Goal: Task Accomplishment & Management: Use online tool/utility

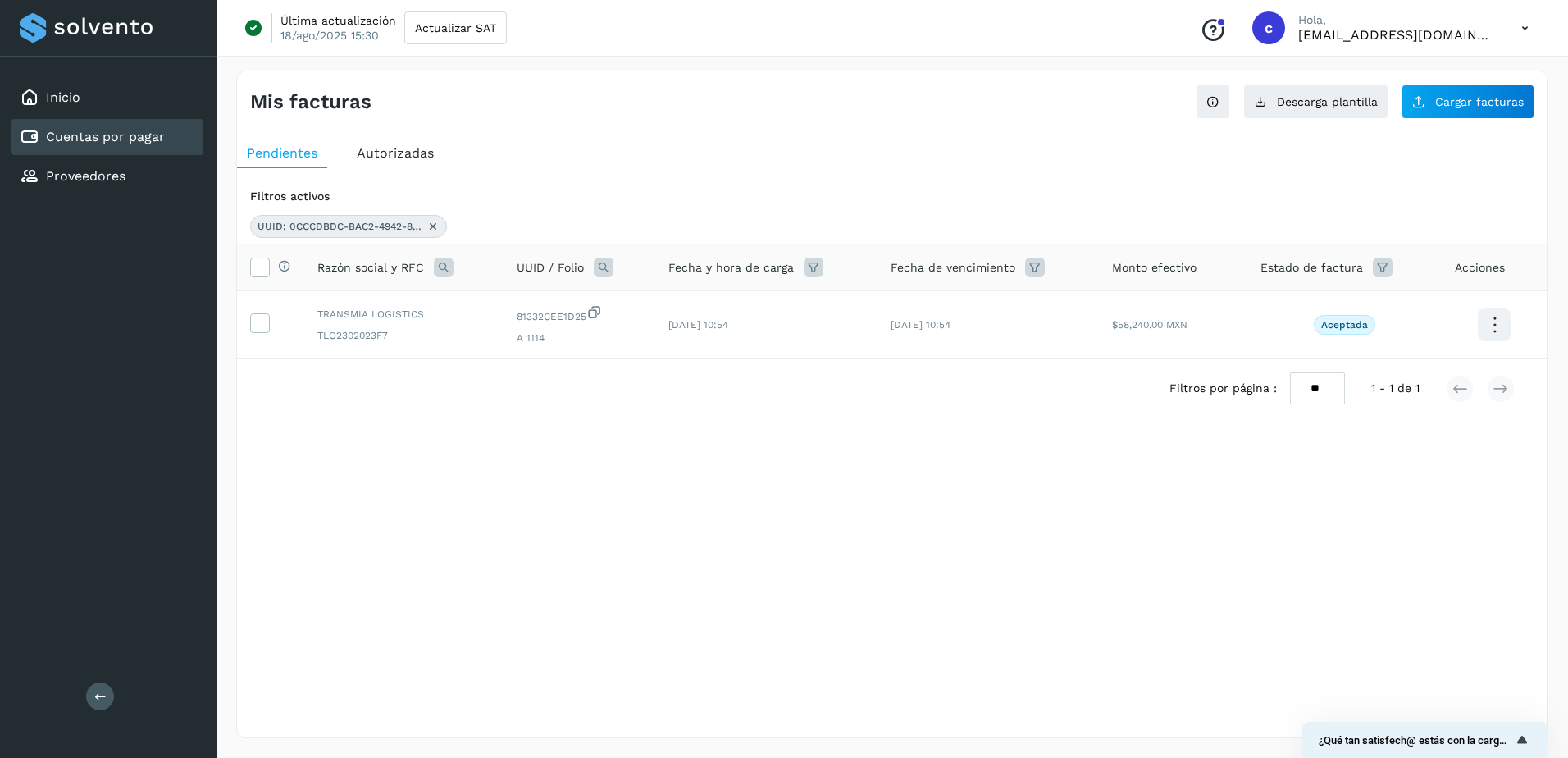
click at [50, 141] on link "Cuentas por pagar" at bounding box center [105, 137] width 119 height 16
click at [1341, 106] on span "Descarga plantilla" at bounding box center [1327, 102] width 101 height 12
click at [137, 178] on div "Proveedores" at bounding box center [107, 176] width 192 height 36
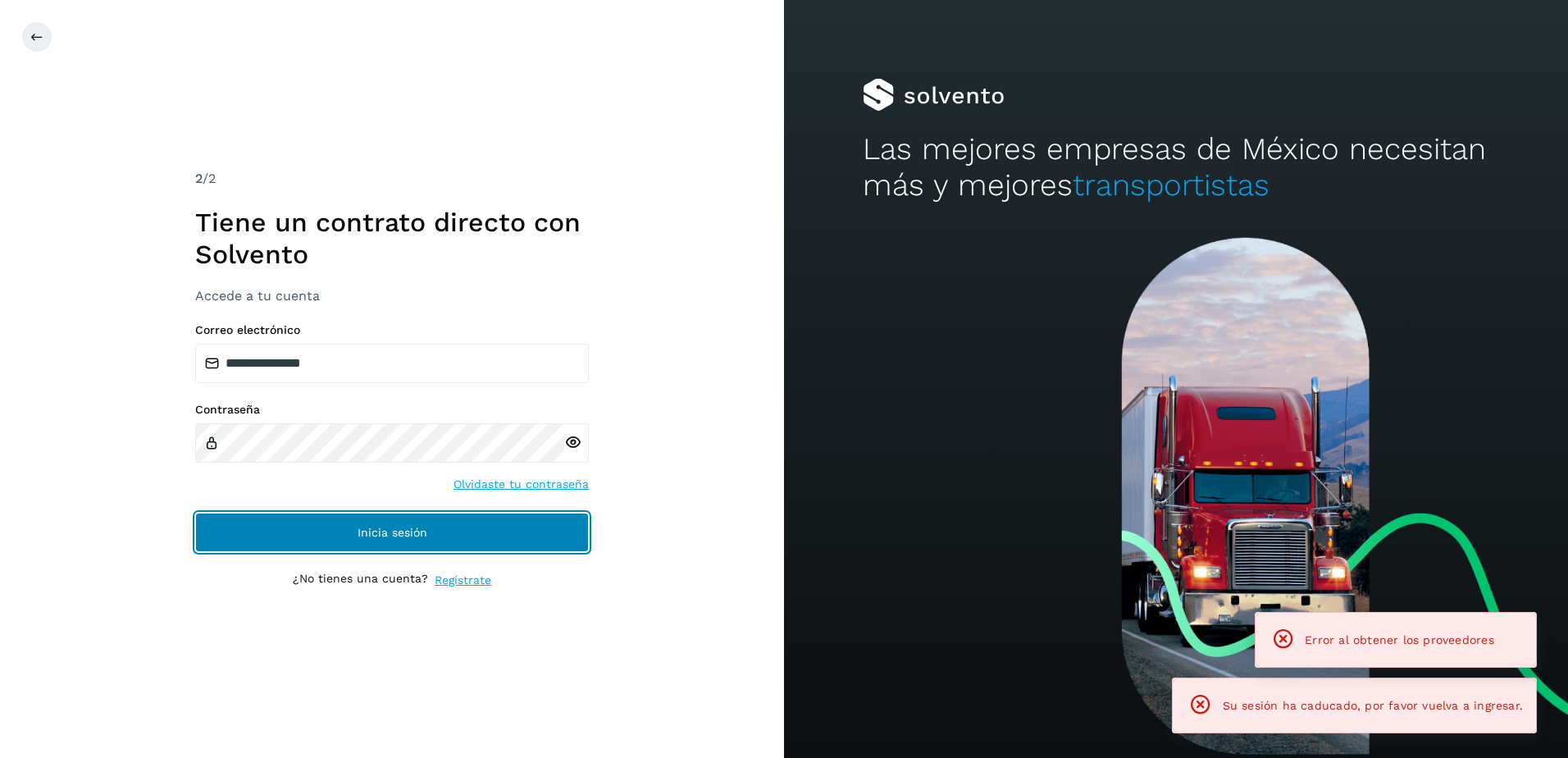
click at [477, 522] on button "Inicia sesión" at bounding box center [391, 532] width 394 height 39
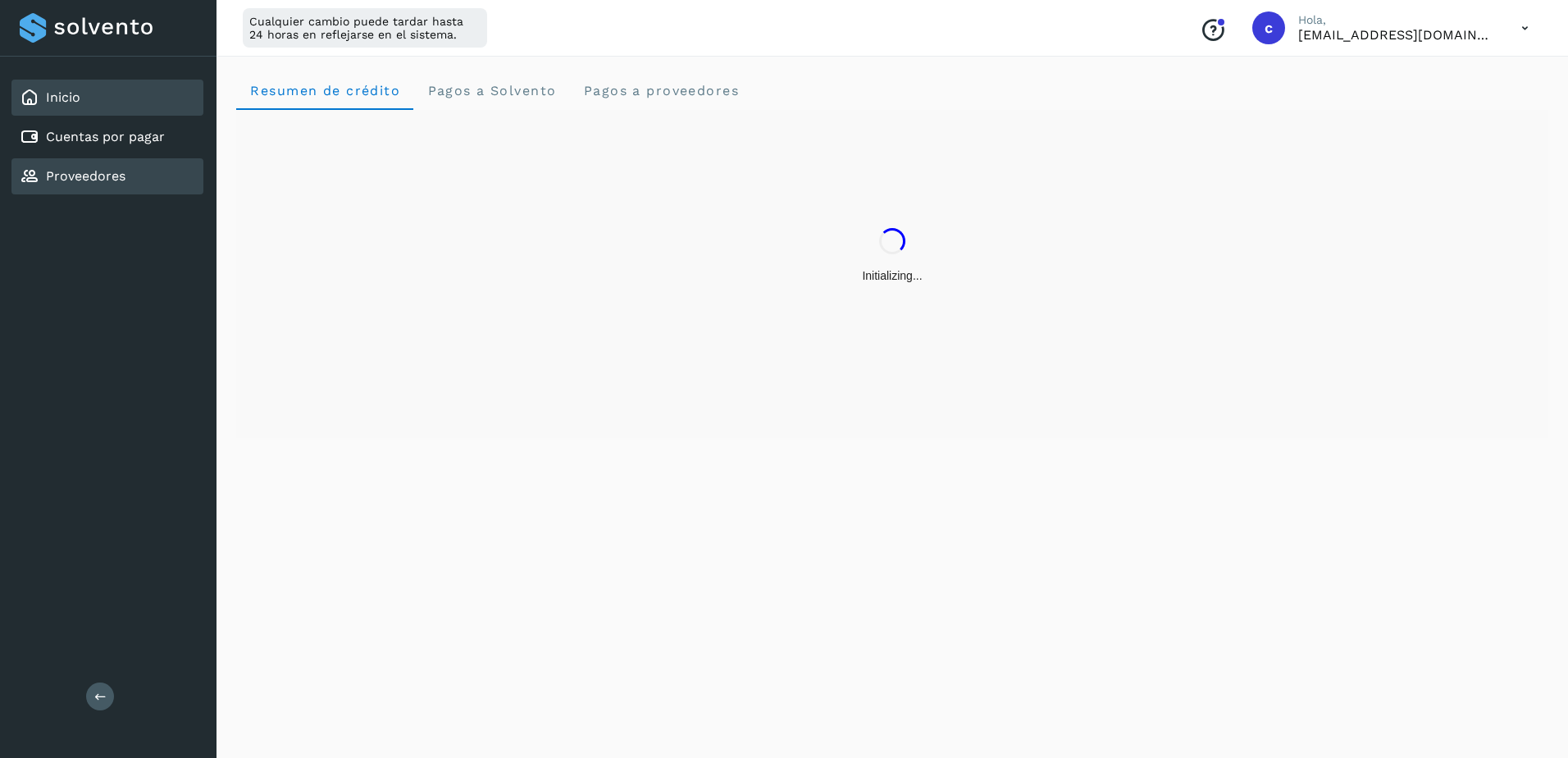
click at [143, 162] on div "Proveedores" at bounding box center [107, 176] width 192 height 36
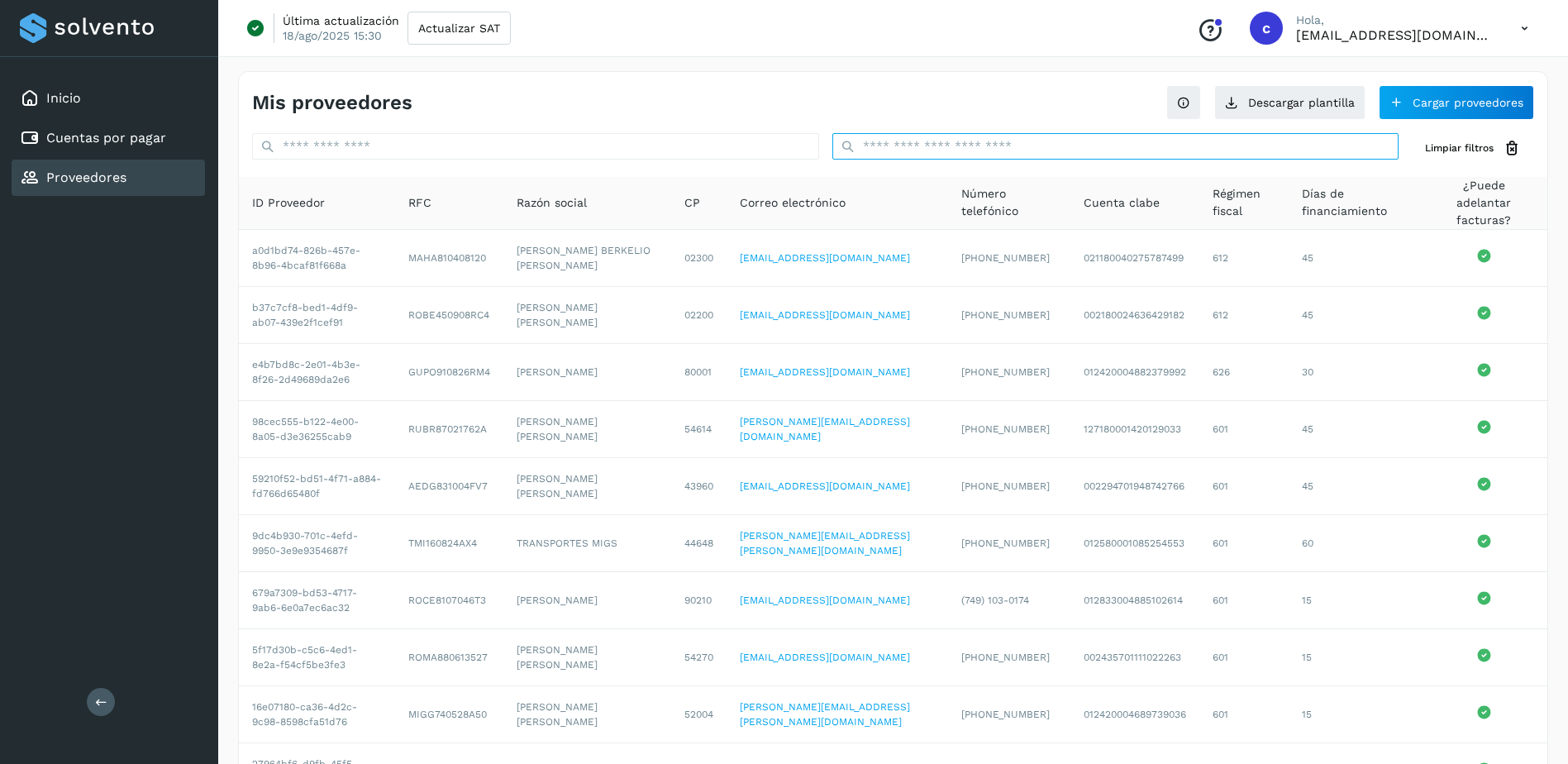
click at [958, 157] on input "text" at bounding box center [1116, 147] width 567 height 27
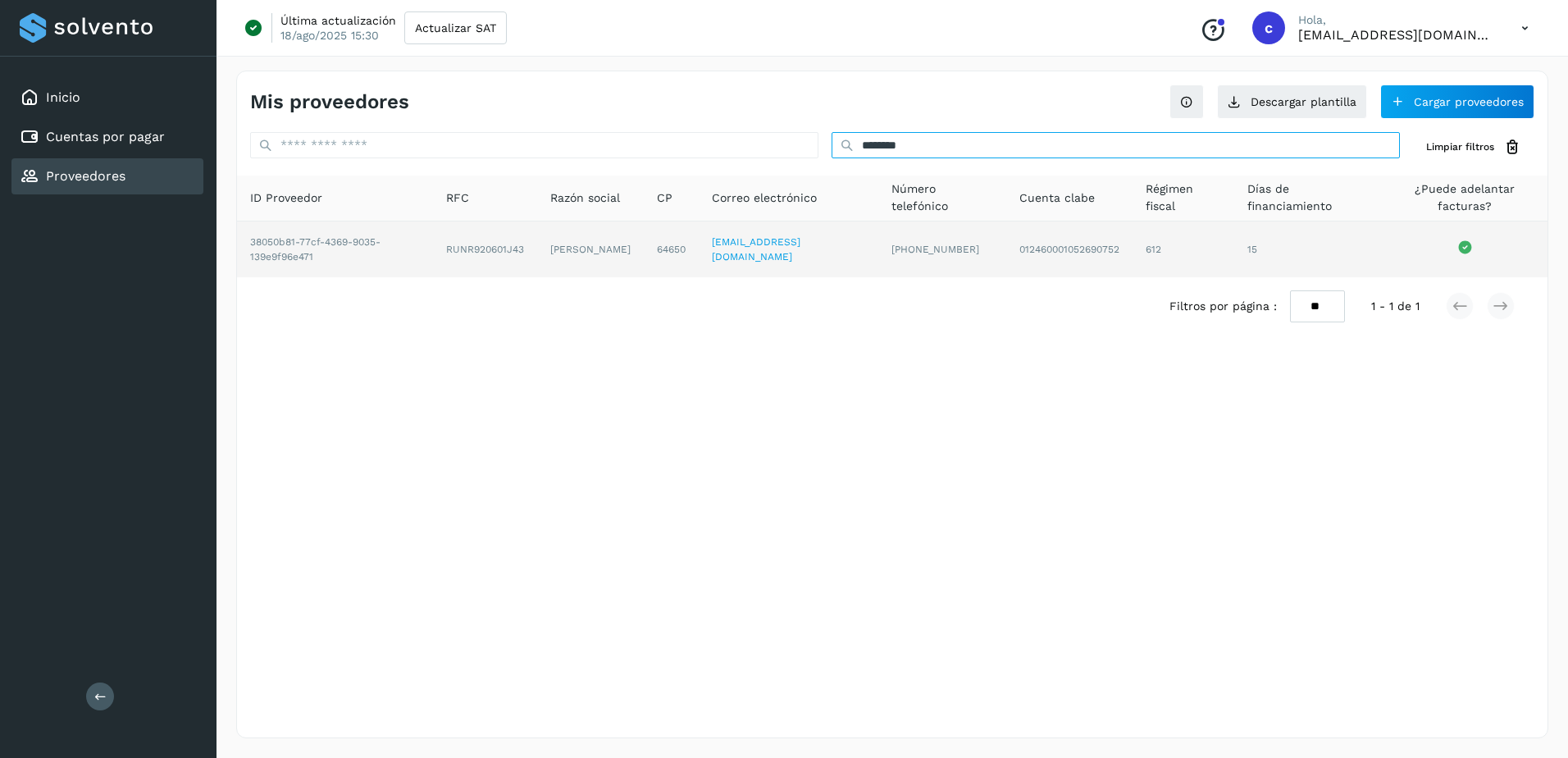
type input "********"
drag, startPoint x: 427, startPoint y: 252, endPoint x: 515, endPoint y: 253, distance: 88.0
click at [515, 253] on td "RUNR920601J43" at bounding box center [485, 249] width 104 height 56
copy td "RUNR920601J43"
drag, startPoint x: 530, startPoint y: 240, endPoint x: 567, endPoint y: 262, distance: 43.0
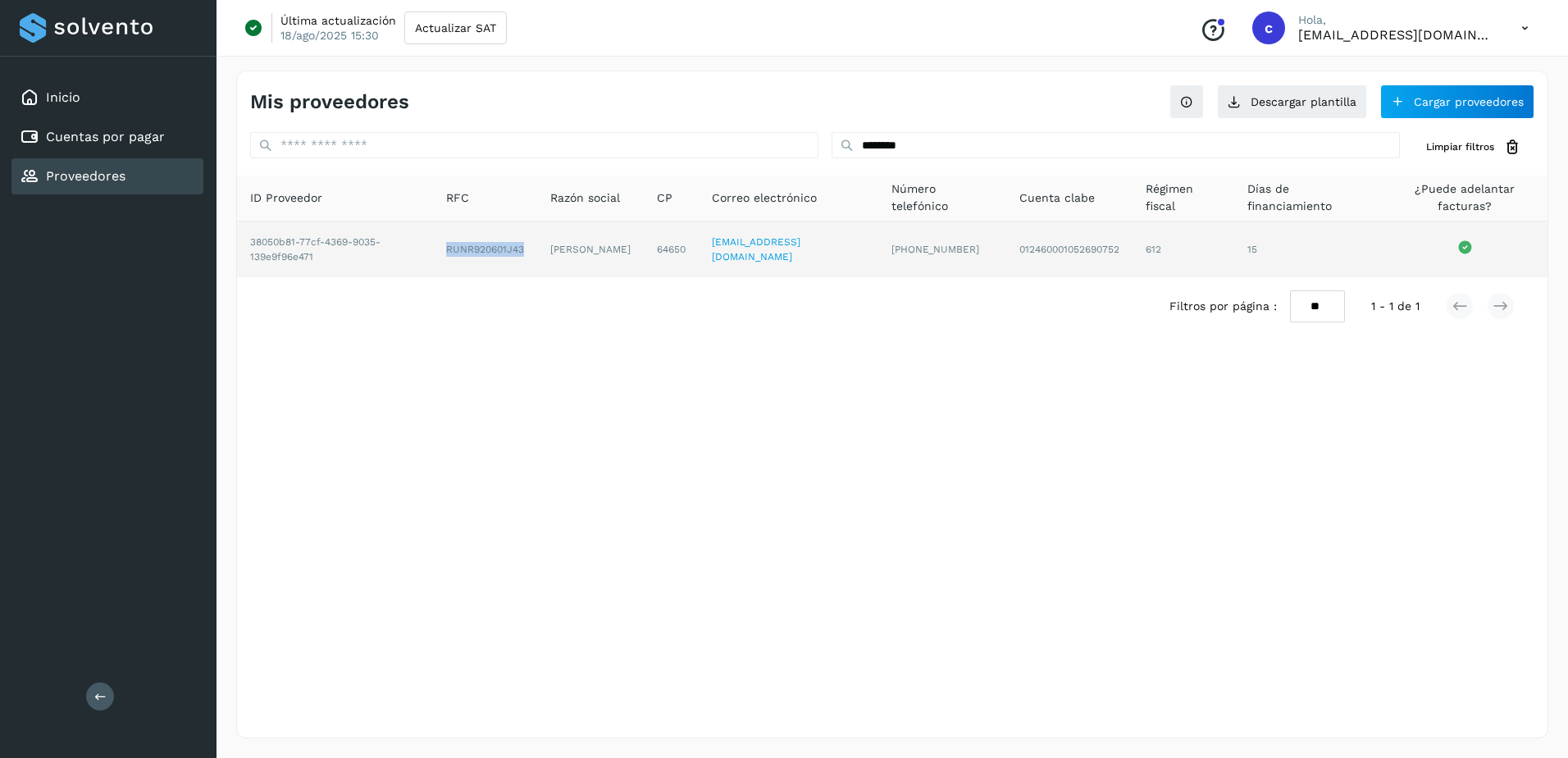
click at [567, 262] on td "[PERSON_NAME]" at bounding box center [590, 249] width 107 height 56
copy td "[PERSON_NAME]"
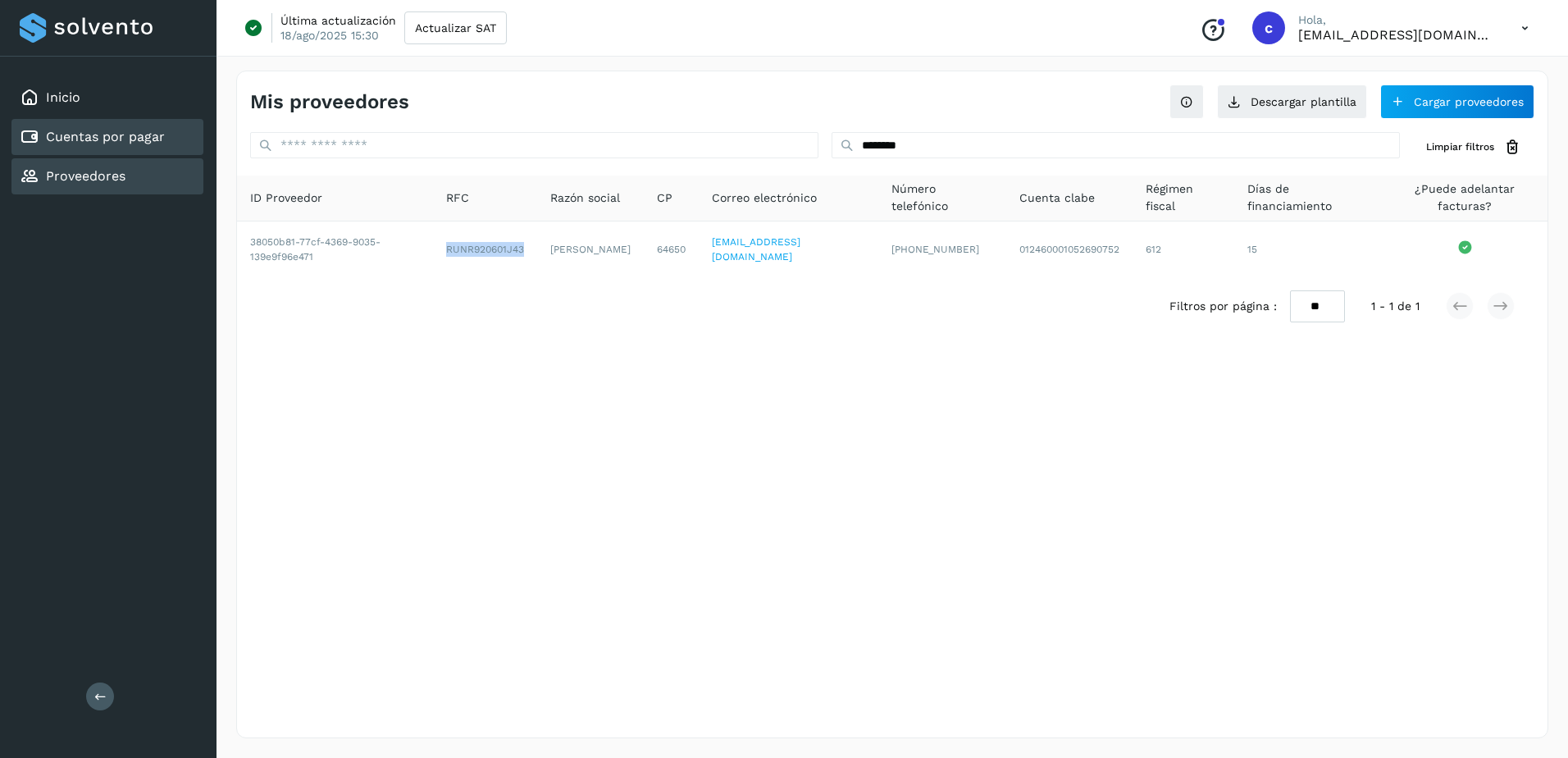
click at [92, 138] on link "Cuentas por pagar" at bounding box center [105, 137] width 119 height 16
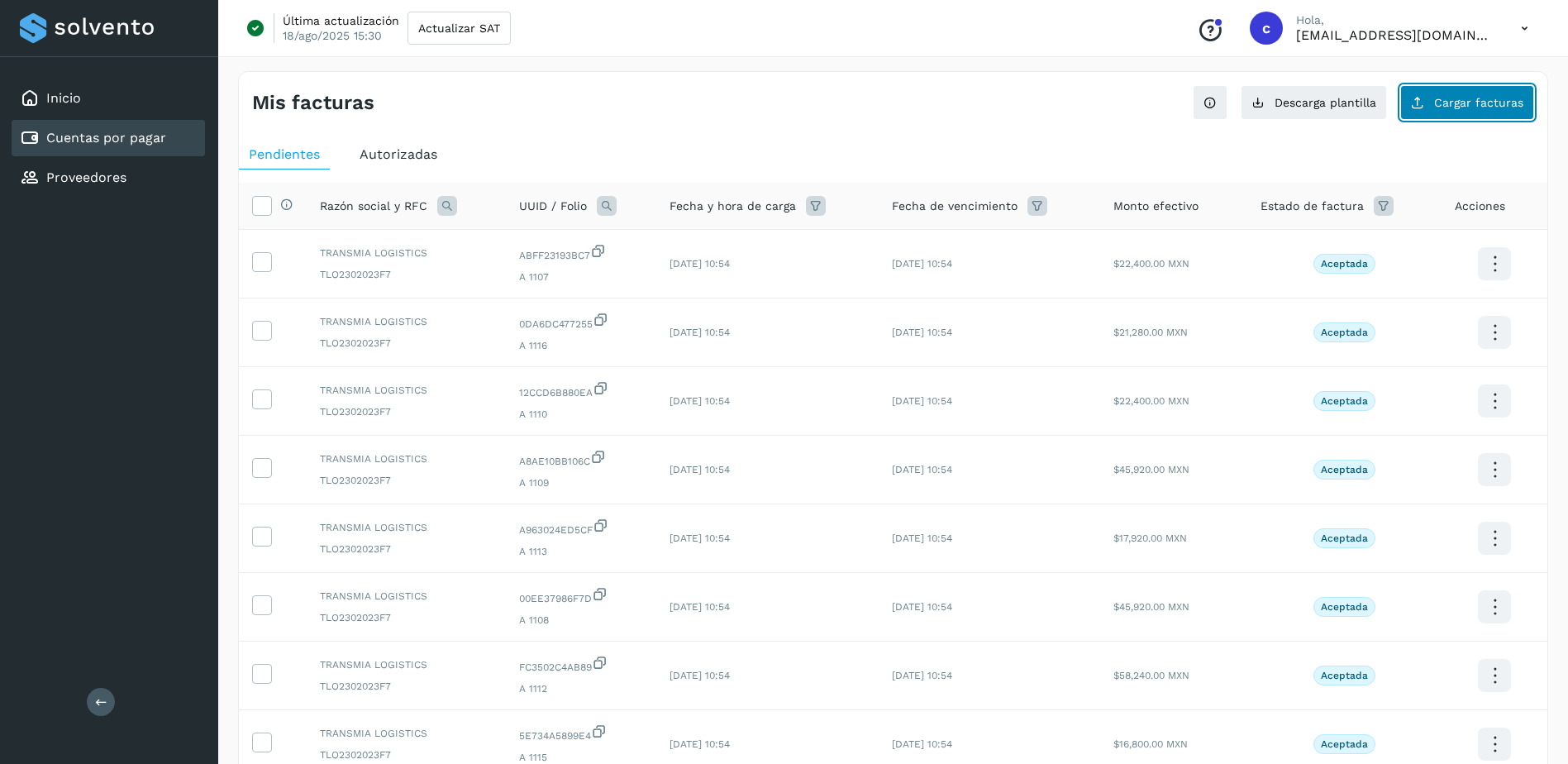
click at [1505, 103] on span "Cargar facturas" at bounding box center [1479, 102] width 89 height 12
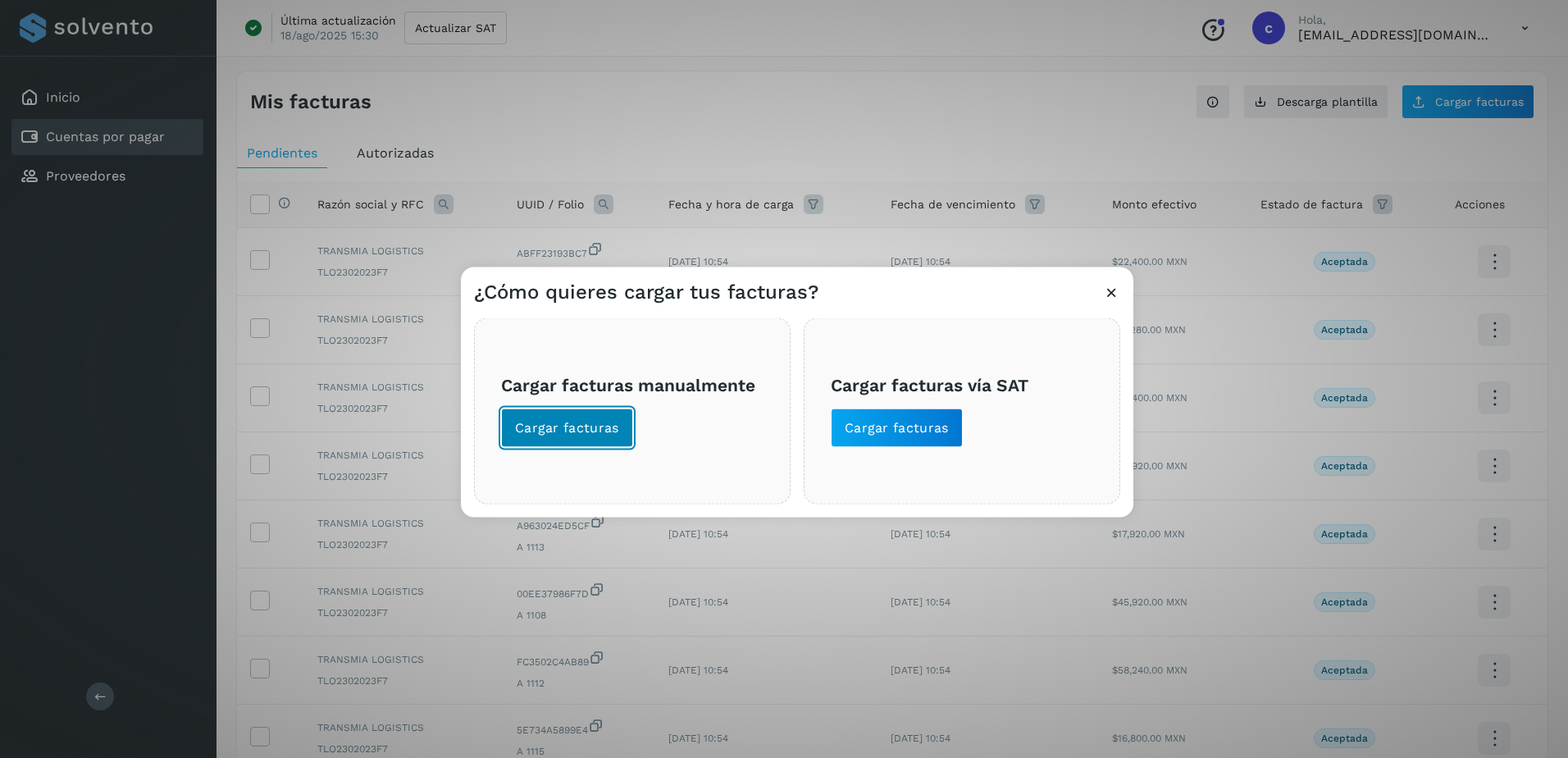
click at [550, 416] on button "Cargar facturas" at bounding box center [567, 427] width 132 height 39
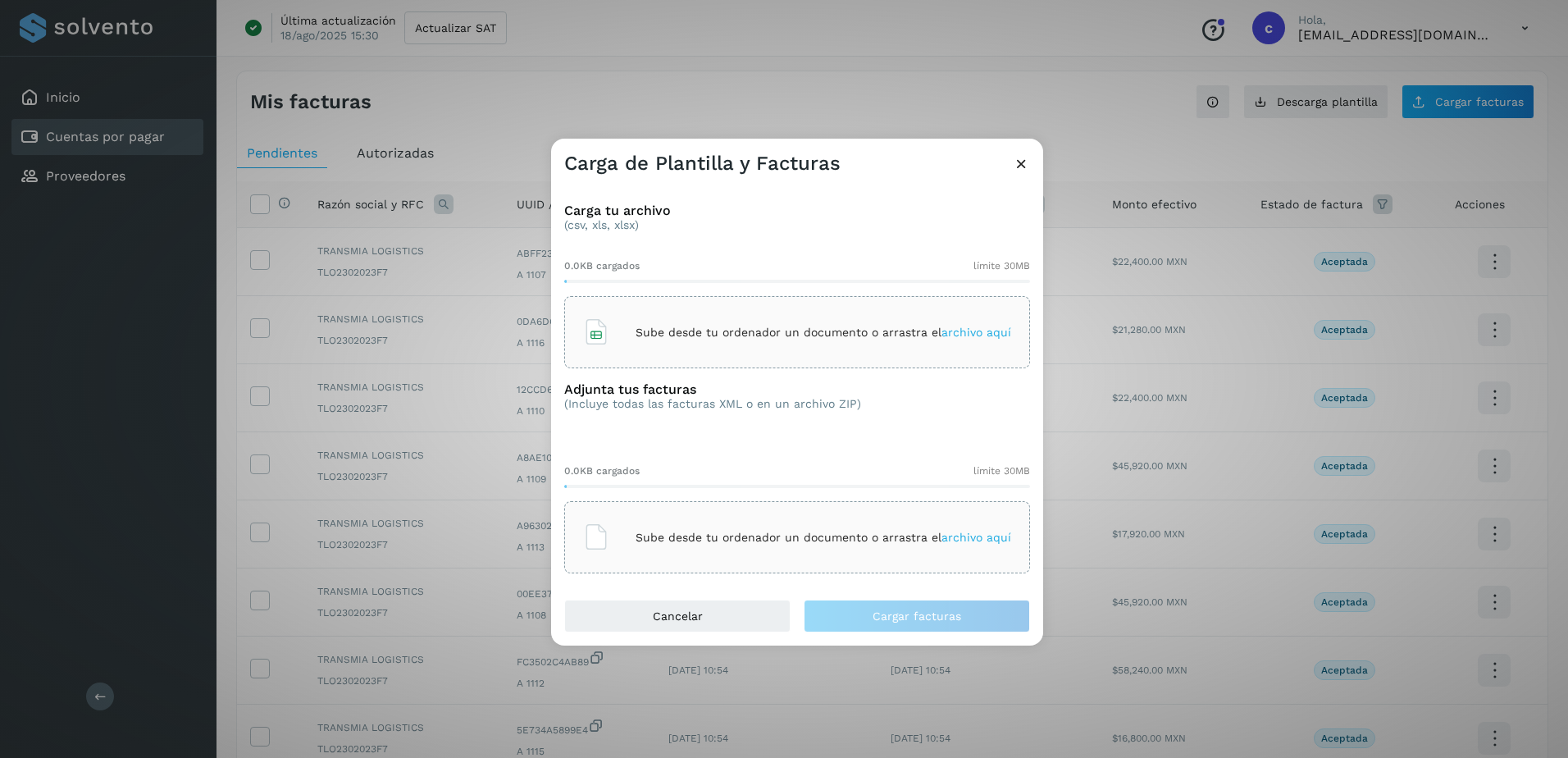
click at [619, 341] on div "Sube desde tu ordenador un documento o arrastra el archivo aquí" at bounding box center [797, 332] width 428 height 44
click at [671, 546] on div "Sube desde tu ordenador un documento o arrastra el archivo aquí" at bounding box center [797, 537] width 428 height 44
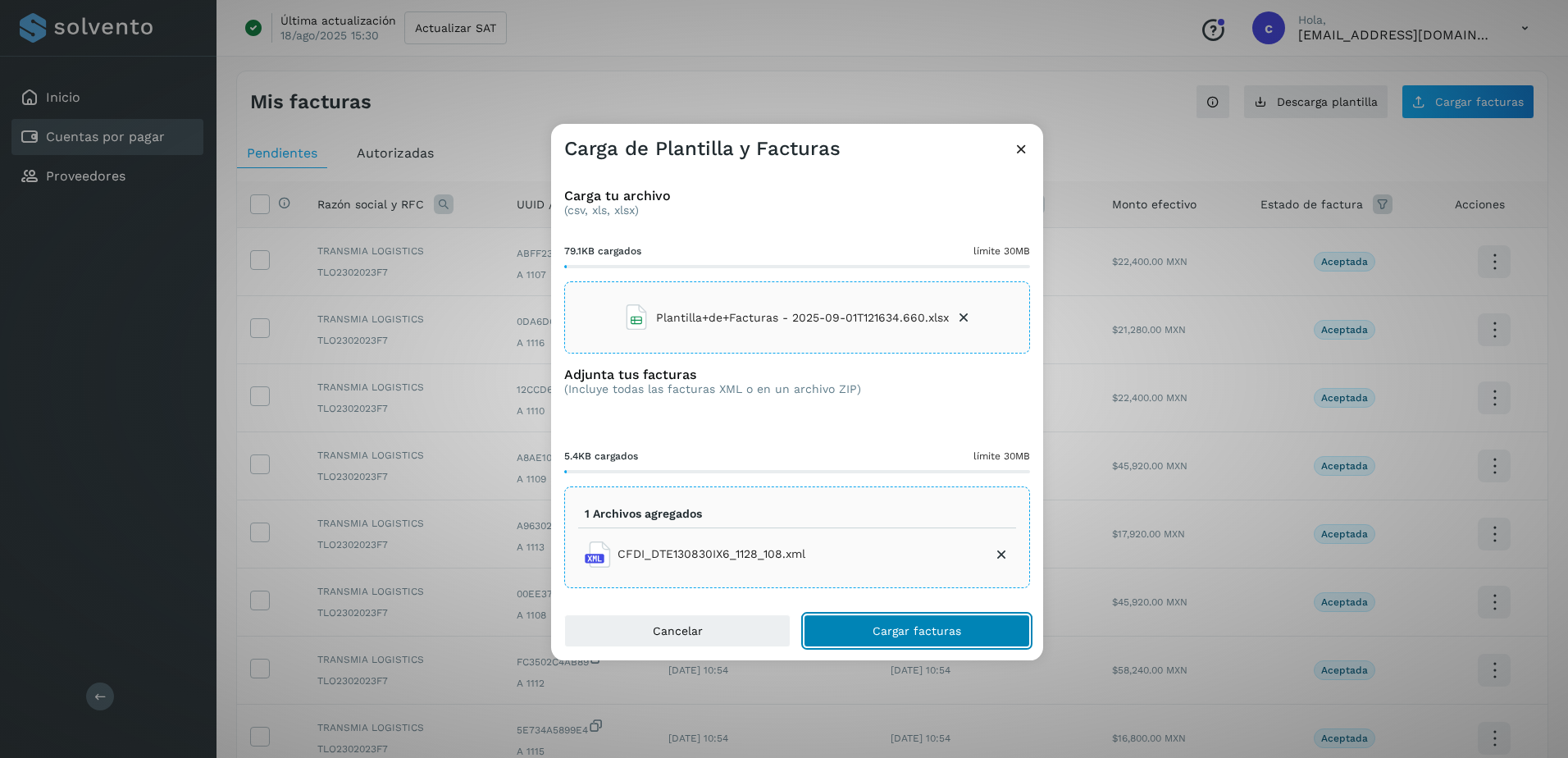
click at [846, 632] on button "Cargar facturas" at bounding box center [917, 631] width 226 height 32
